Goal: Task Accomplishment & Management: Use online tool/utility

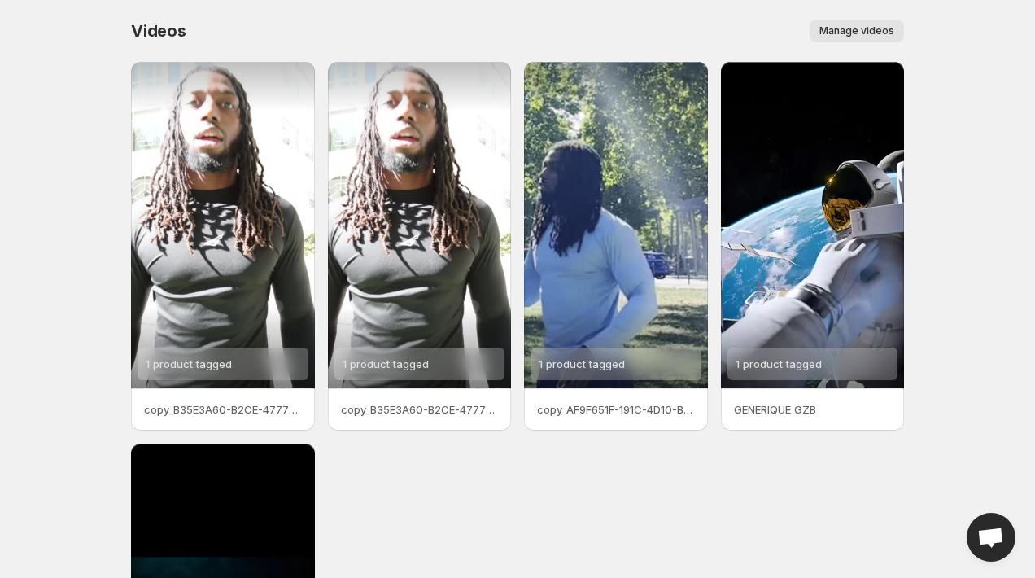
click at [882, 27] on span "Manage videos" at bounding box center [856, 30] width 75 height 13
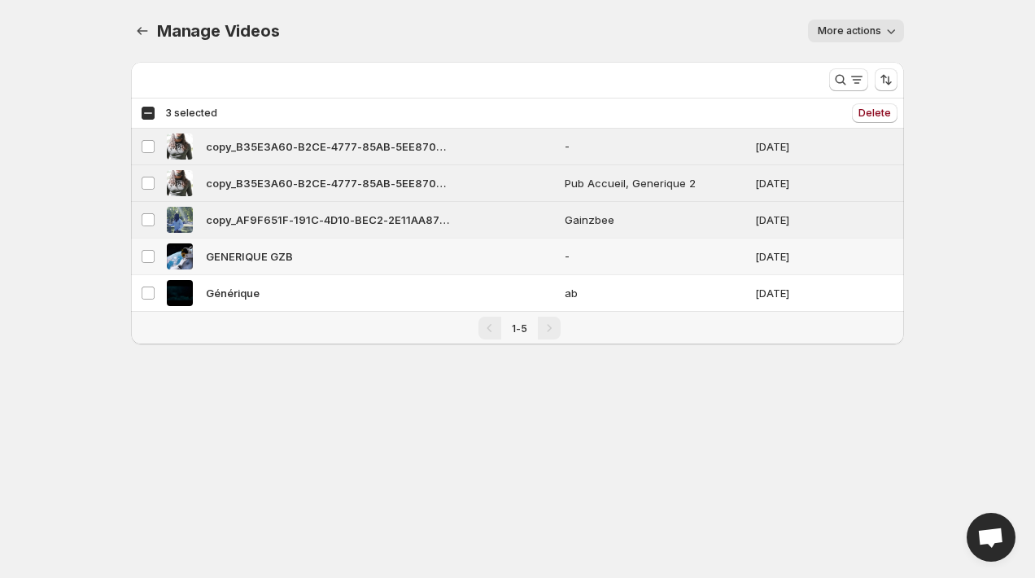
click at [150, 247] on td "Select video" at bounding box center [146, 256] width 31 height 37
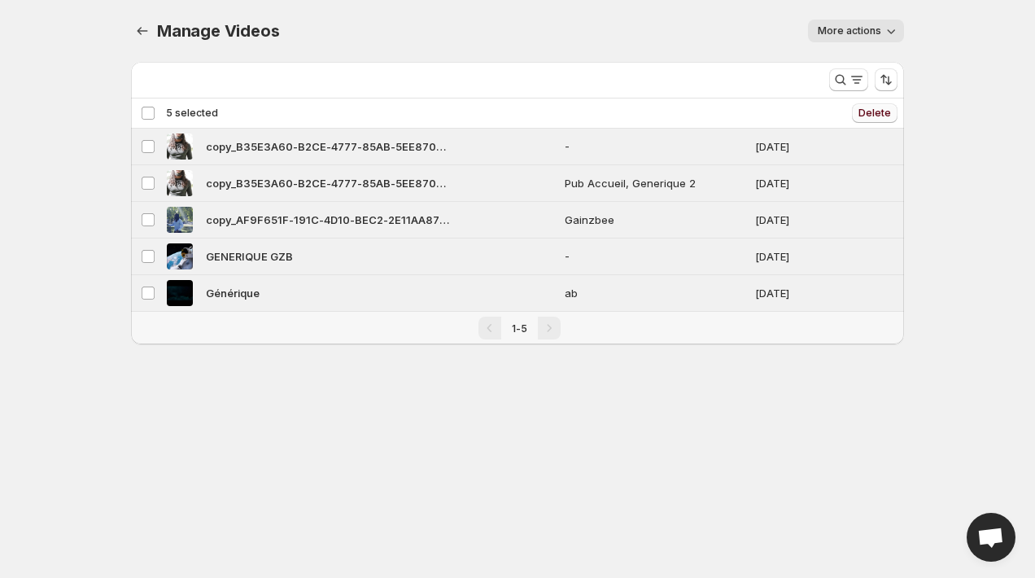
click at [869, 115] on span "Delete" at bounding box center [875, 113] width 33 height 13
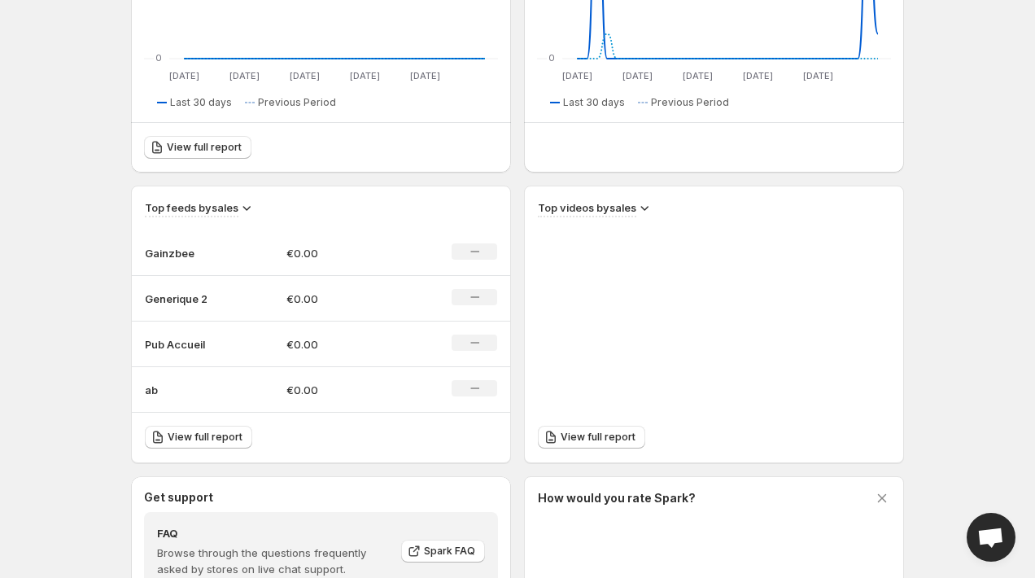
scroll to position [742, 0]
